Goal: Task Accomplishment & Management: Manage account settings

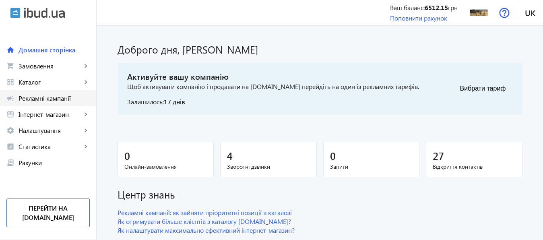
click at [57, 100] on span "Рекламні кампанії" at bounding box center [53, 98] width 71 height 8
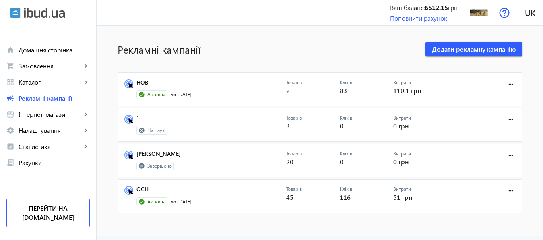
click at [138, 83] on link "НОВ" at bounding box center [211, 84] width 150 height 11
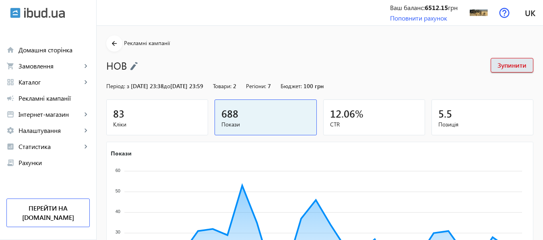
scroll to position [149, 0]
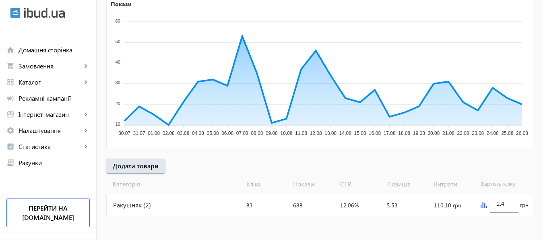
click at [483, 205] on img at bounding box center [483, 204] width 6 height 6
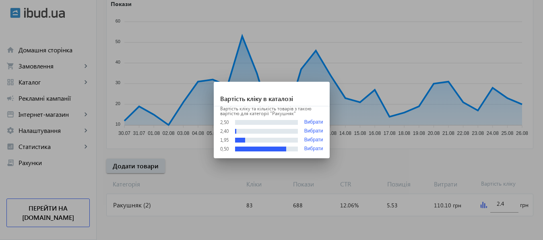
scroll to position [0, 0]
click at [318, 149] on button "Вибрати" at bounding box center [313, 149] width 19 height 6
type input "0.5"
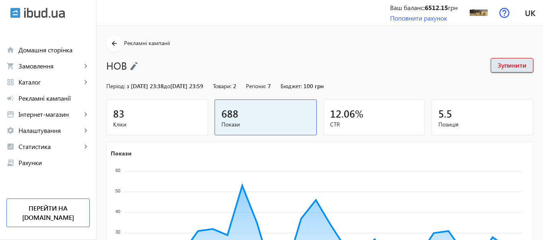
scroll to position [149, 0]
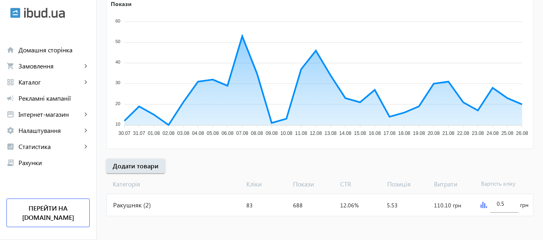
click at [130, 206] on div "Ракушняк (2)" at bounding box center [175, 205] width 136 height 22
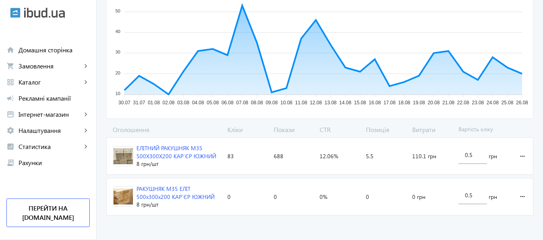
scroll to position [169, 0]
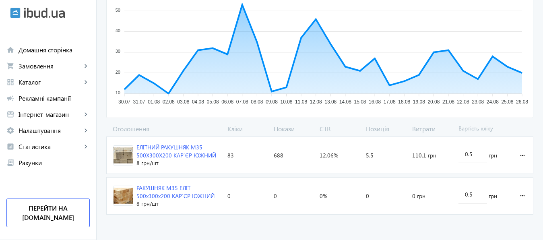
click at [168, 189] on div "РАКУШНЯК М35 ЕЛІТ 500х300х200 КАР`ЄР ЮЖНИЙ" at bounding box center [178, 192] width 84 height 16
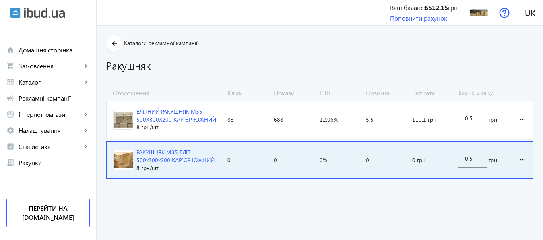
scroll to position [0, 0]
click at [524, 157] on mat-icon "more_horiz" at bounding box center [522, 159] width 10 height 19
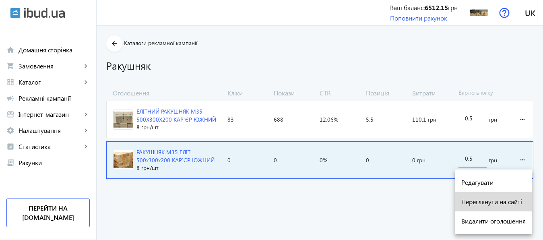
click at [485, 200] on span "Переглянути на сайті" at bounding box center [493, 201] width 64 height 6
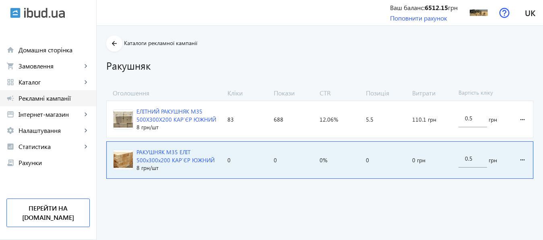
click at [52, 96] on span "Рекламні кампанії" at bounding box center [53, 98] width 71 height 8
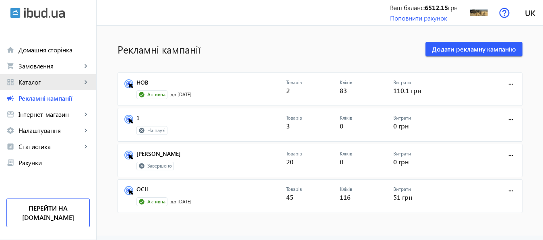
click at [39, 82] on span "Каталог" at bounding box center [49, 82] width 63 height 8
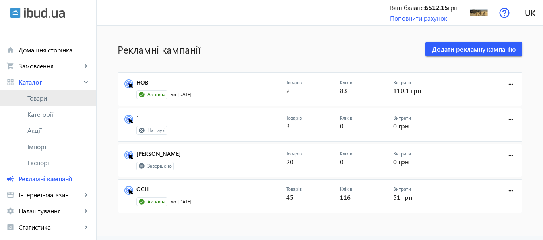
click at [39, 99] on span "Товари" at bounding box center [58, 98] width 62 height 8
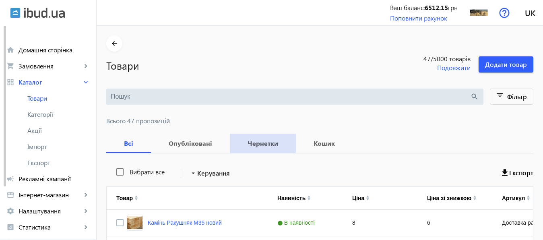
click at [251, 142] on b "Чернетки" at bounding box center [262, 143] width 47 height 6
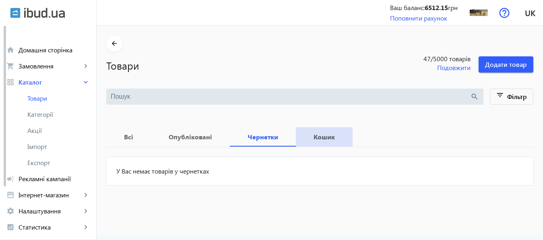
click at [312, 136] on b "Кошик" at bounding box center [323, 137] width 37 height 6
click at [189, 136] on b "Опубліковані" at bounding box center [190, 137] width 60 height 6
